Goal: Information Seeking & Learning: Find specific fact

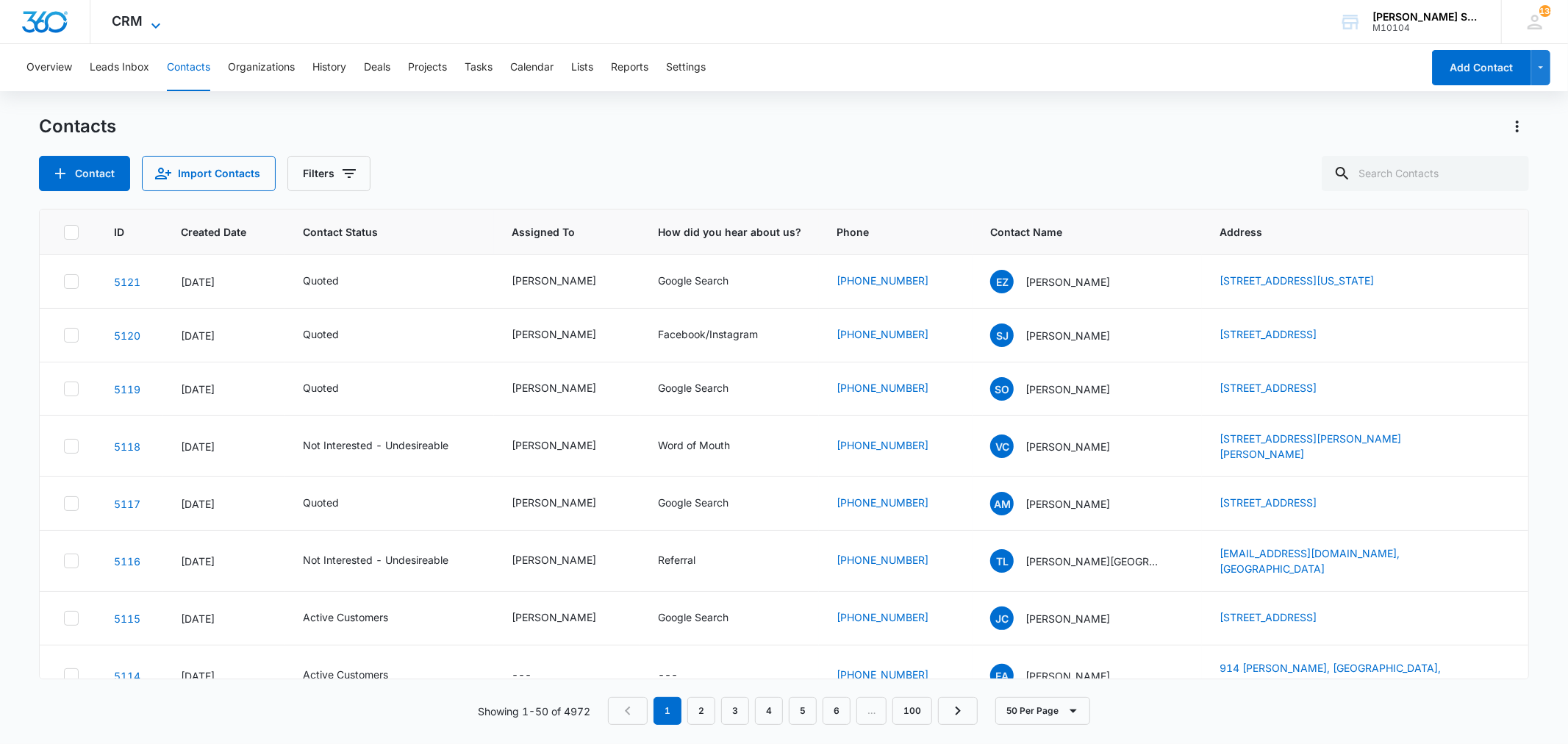
click at [138, 25] on span "CRM" at bounding box center [128, 21] width 31 height 16
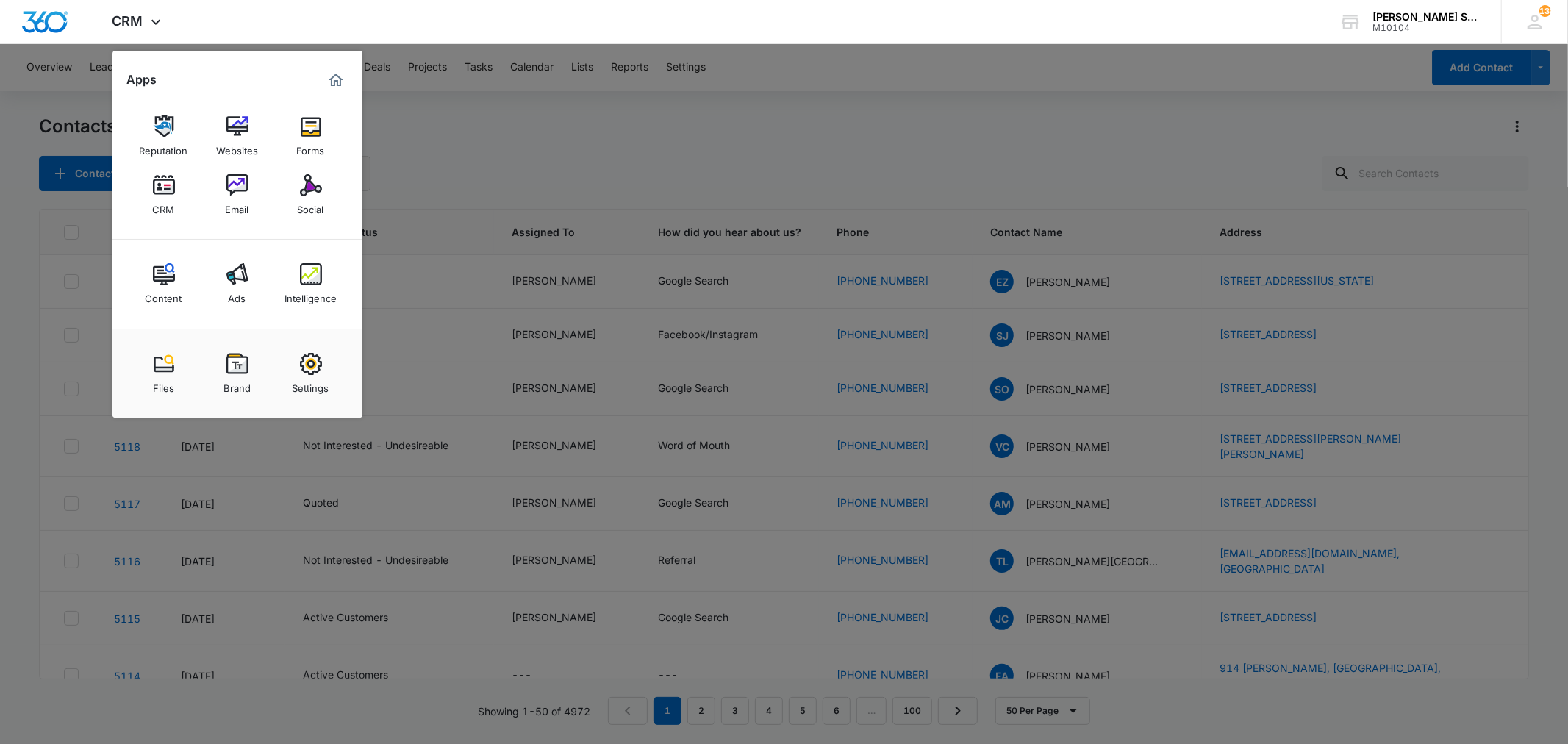
click at [304, 188] on img at bounding box center [311, 185] width 22 height 22
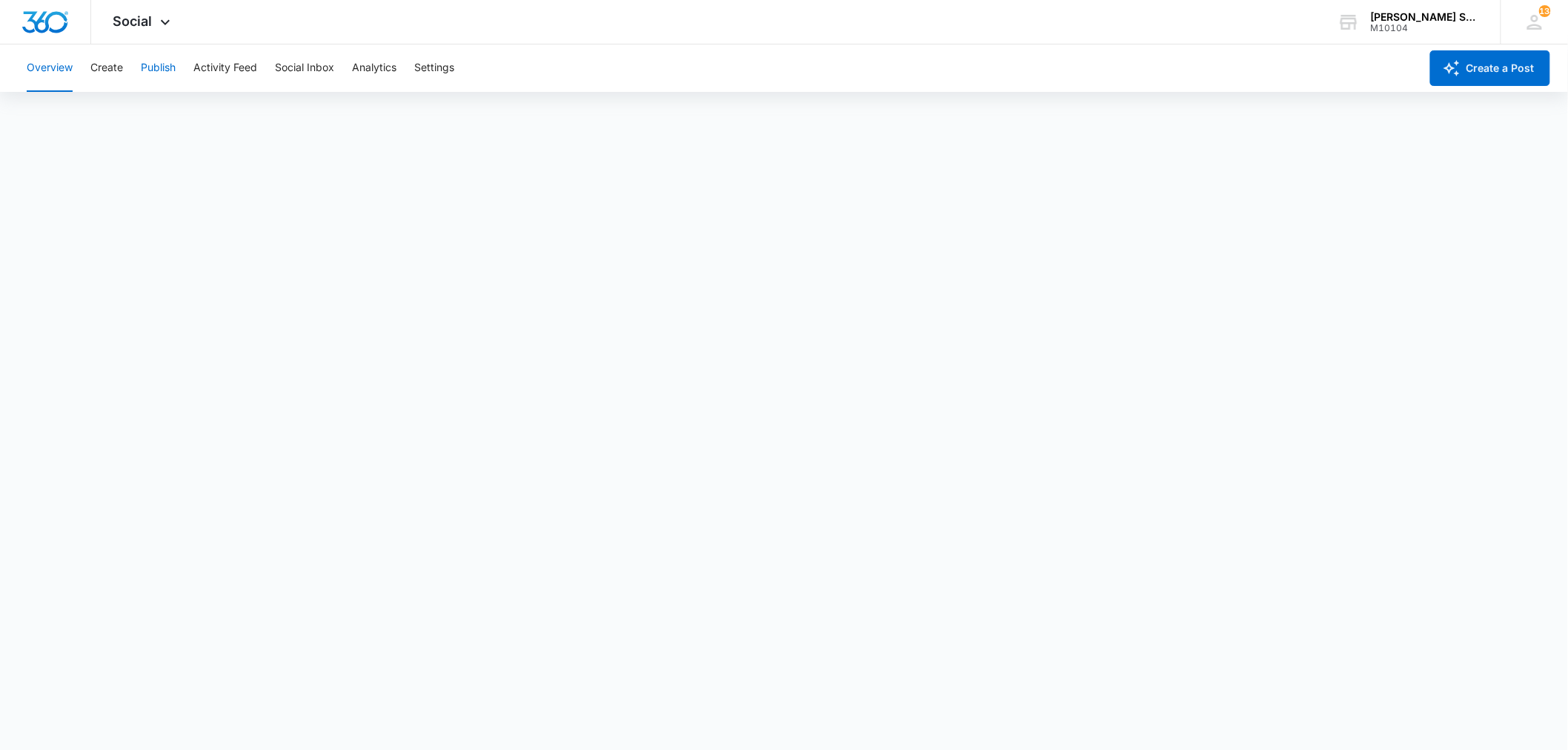
click at [159, 61] on button "Publish" at bounding box center [158, 68] width 34 height 48
click at [164, 25] on icon at bounding box center [165, 26] width 18 height 18
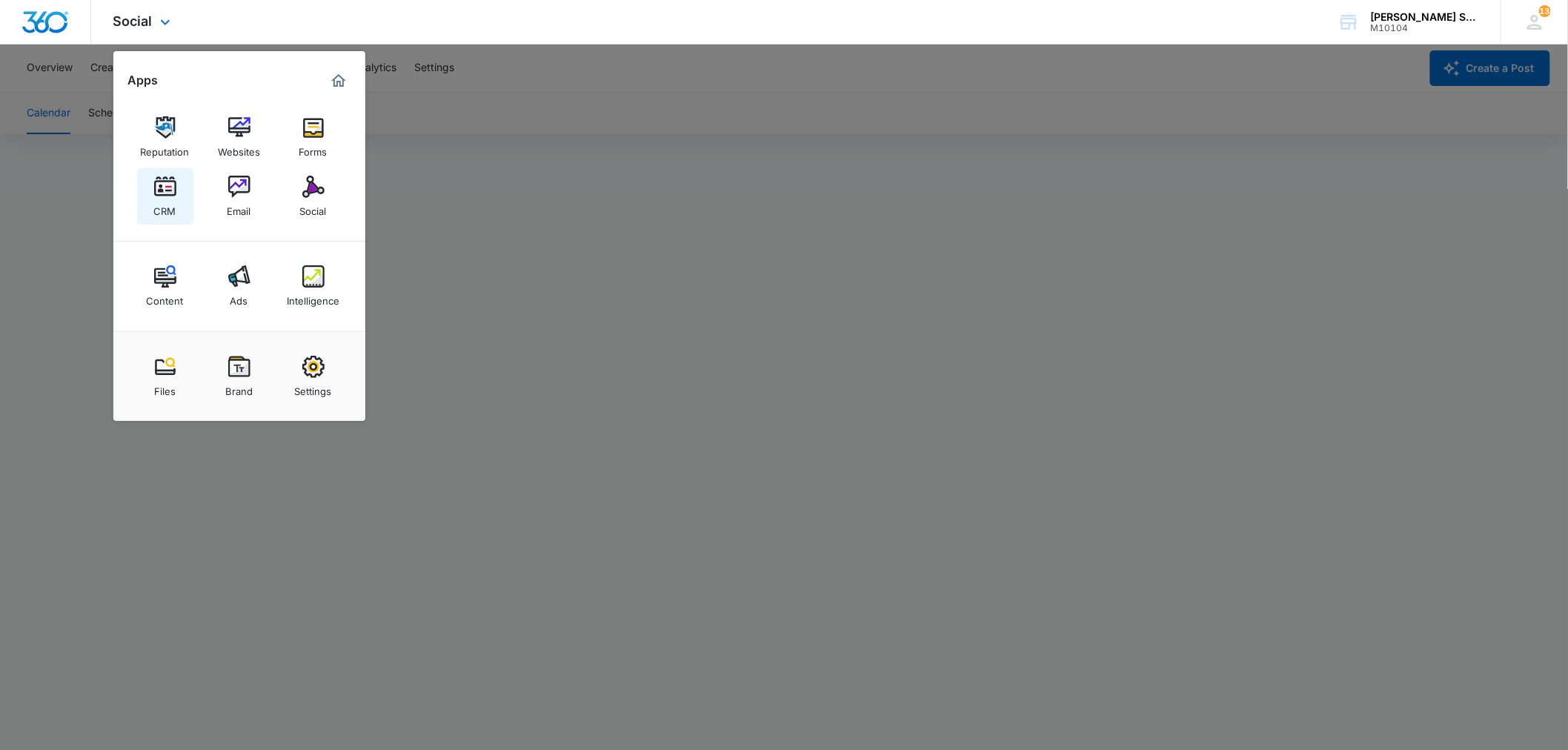
click at [174, 182] on img at bounding box center [165, 186] width 22 height 22
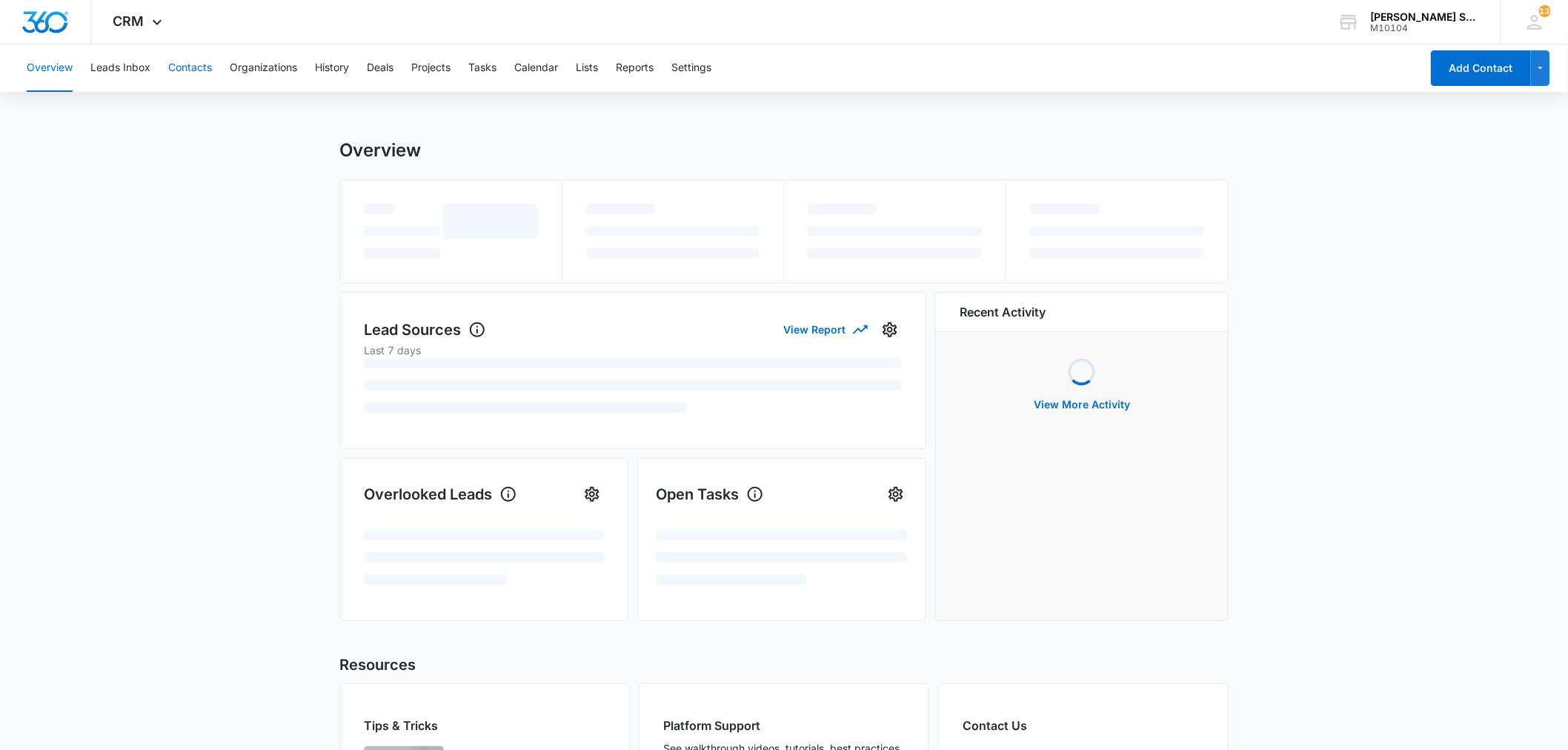
click at [178, 70] on button "Contacts" at bounding box center [190, 68] width 44 height 48
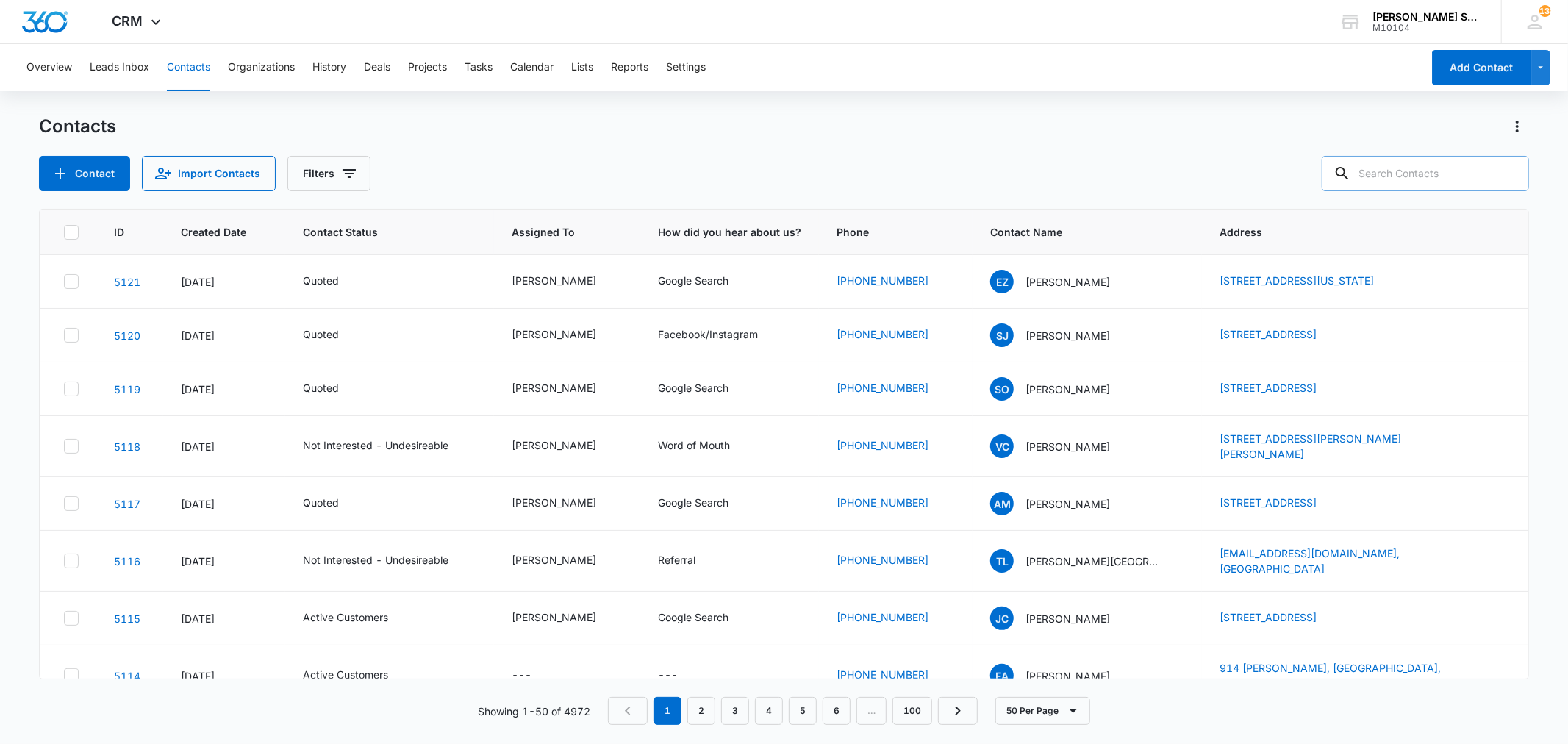
paste input "[EMAIL_ADDRESS][DOMAIN_NAME]"
type input "[EMAIL_ADDRESS][DOMAIN_NAME]"
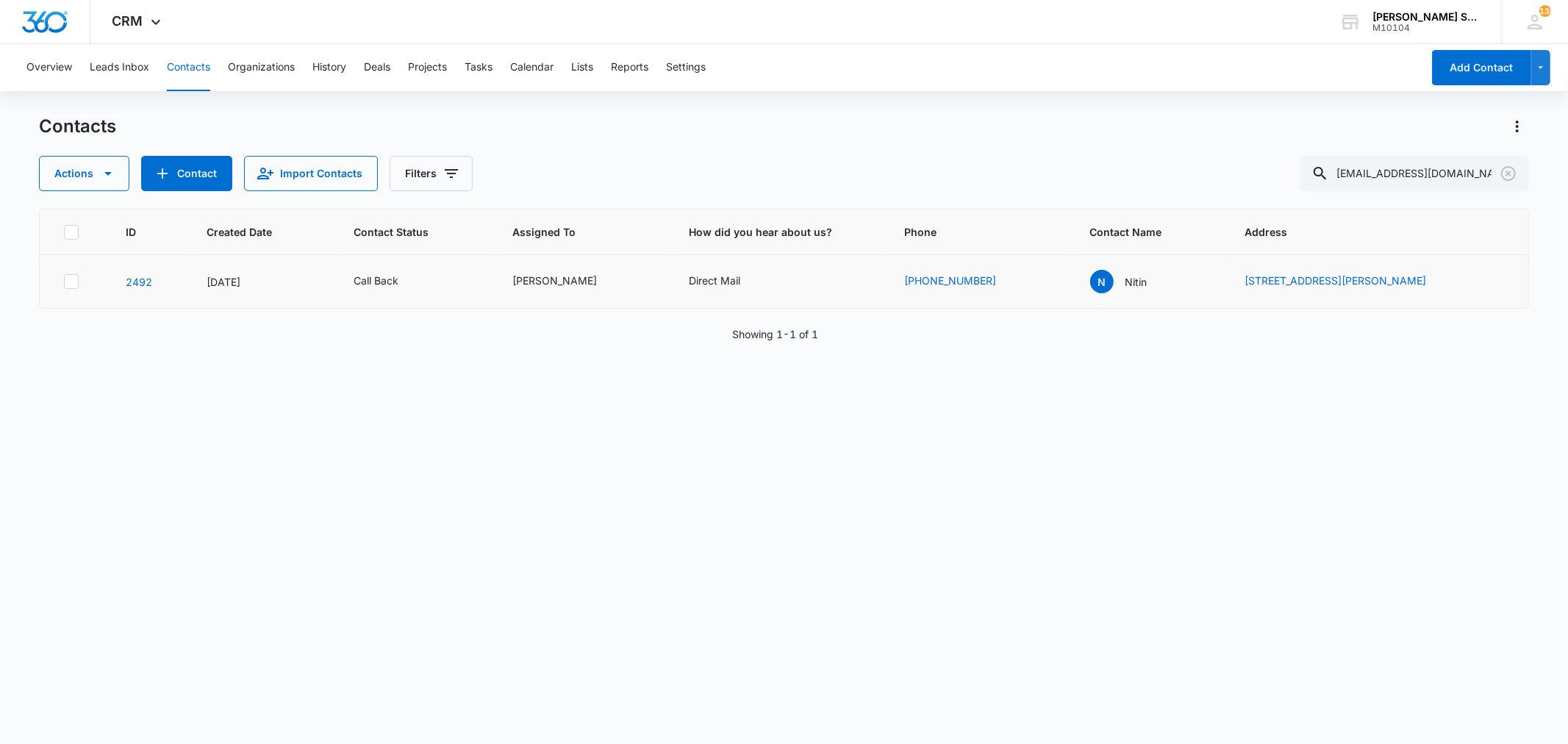
copy link "[STREET_ADDRESS][PERSON_NAME]"
drag, startPoint x: 1182, startPoint y: 277, endPoint x: 1256, endPoint y: 329, distance: 90.4
click at [1270, 338] on div "ID Created Date Contact Status Assigned To How did you hear about us? Phone Con…" at bounding box center [784, 467] width 1490 height 516
click at [1513, 176] on icon "Clear" at bounding box center [1508, 173] width 18 height 18
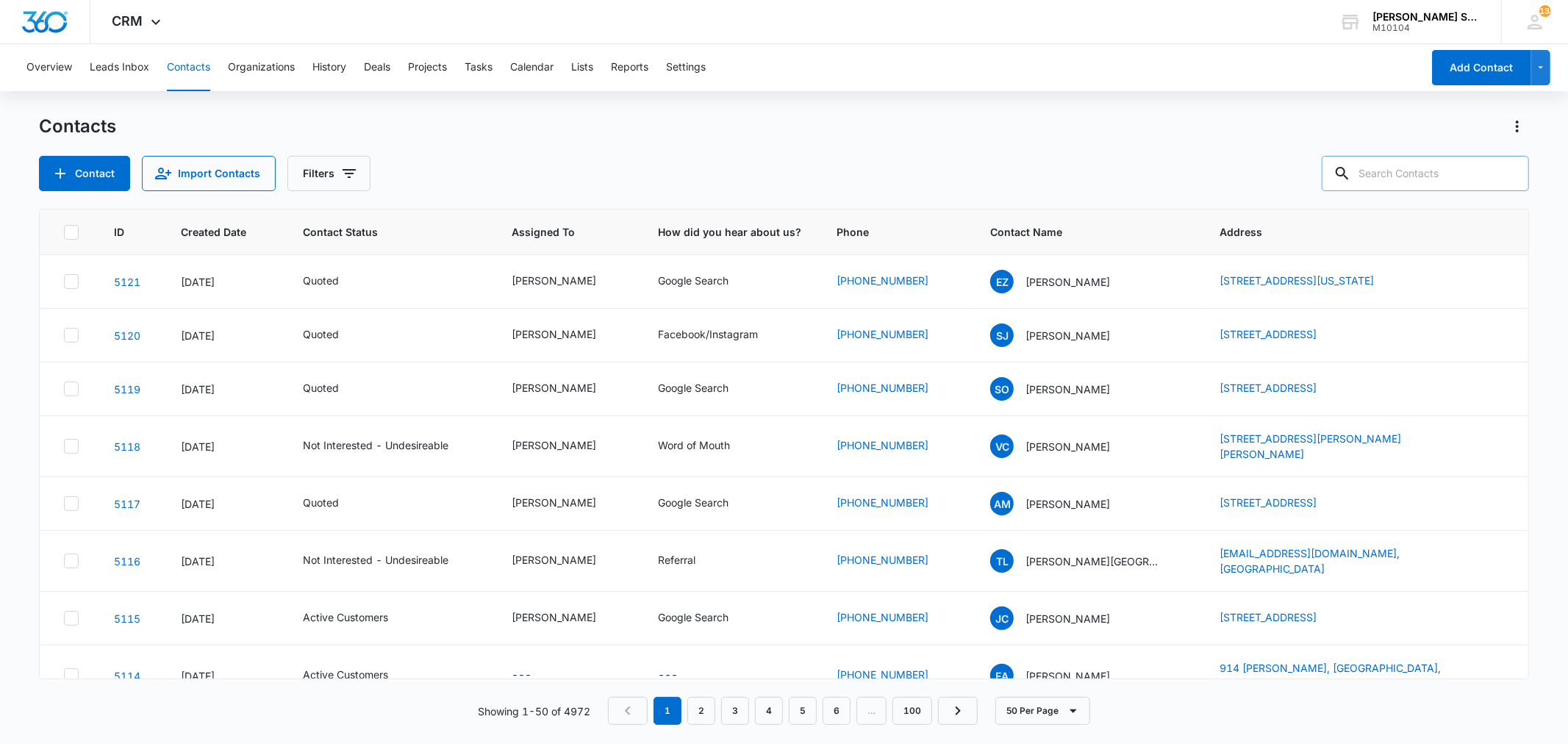
paste input "[EMAIL_ADDRESS][DOMAIN_NAME]"
type input "[EMAIL_ADDRESS][DOMAIN_NAME]"
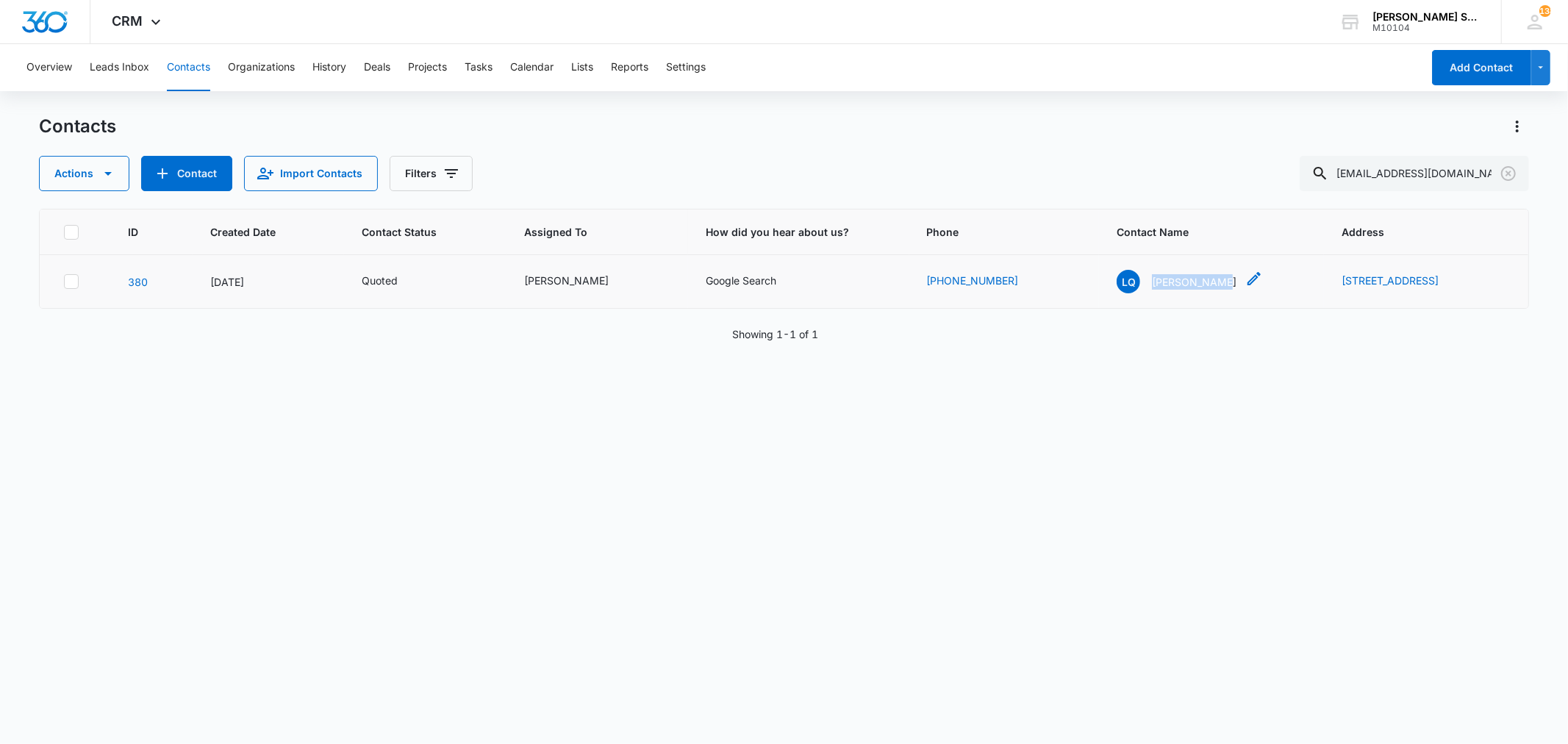
copy p "[PERSON_NAME]"
drag, startPoint x: 1063, startPoint y: 281, endPoint x: 1126, endPoint y: 328, distance: 78.6
click at [1127, 326] on div "ID Created Date Contact Status Assigned To How did you hear about us? Phone Con…" at bounding box center [784, 467] width 1490 height 516
